Goal: Navigation & Orientation: Find specific page/section

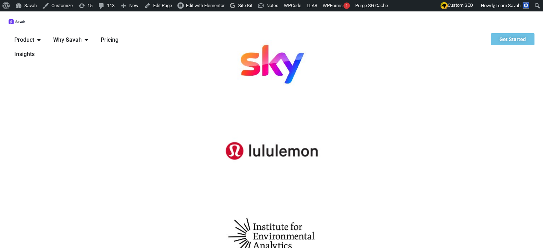
scroll to position [393, 0]
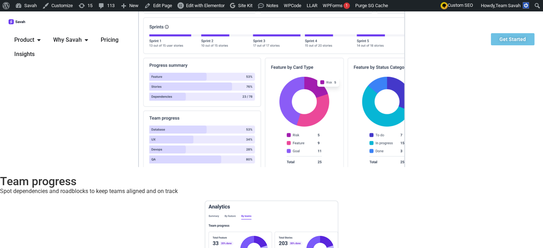
scroll to position [2861, 0]
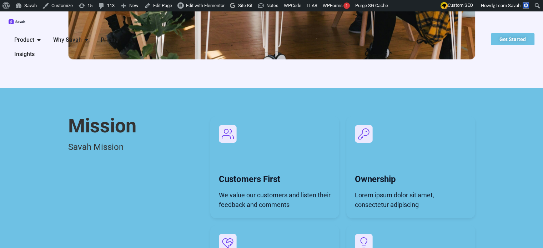
scroll to position [822, 0]
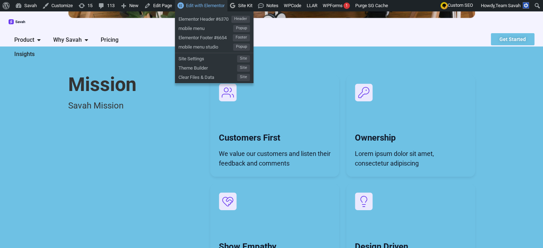
click at [203, 5] on span "Edit with Elementor" at bounding box center [205, 5] width 39 height 5
